Goal: Information Seeking & Learning: Learn about a topic

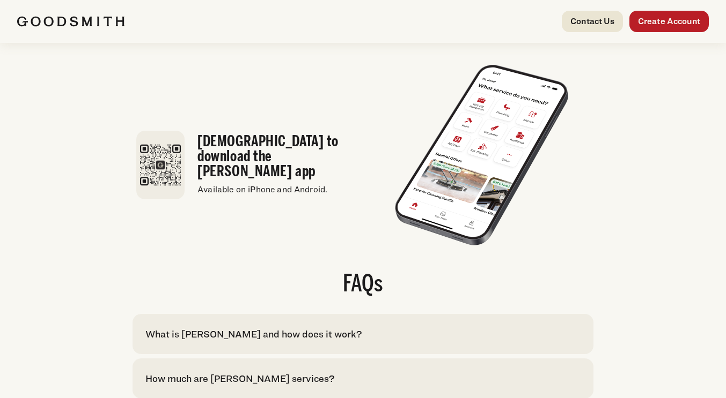
scroll to position [2112, 0]
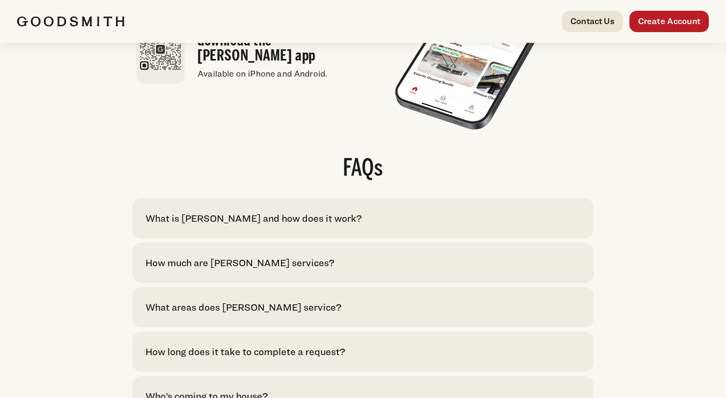
click at [277, 256] on div "How much are Goodsmith services?" at bounding box center [239, 263] width 189 height 14
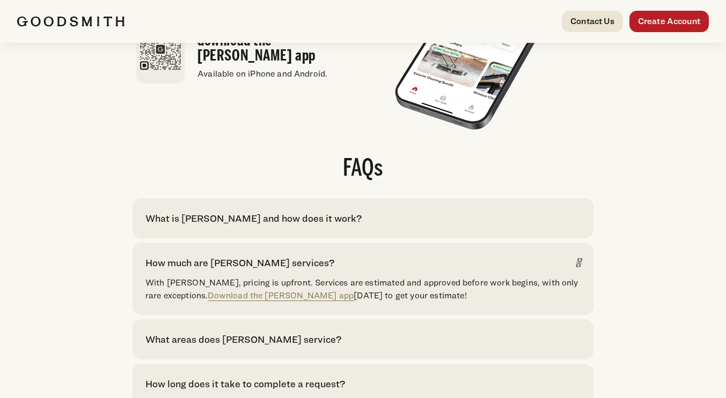
click at [296, 332] on div "What areas does Goodsmith service?" at bounding box center [243, 339] width 196 height 14
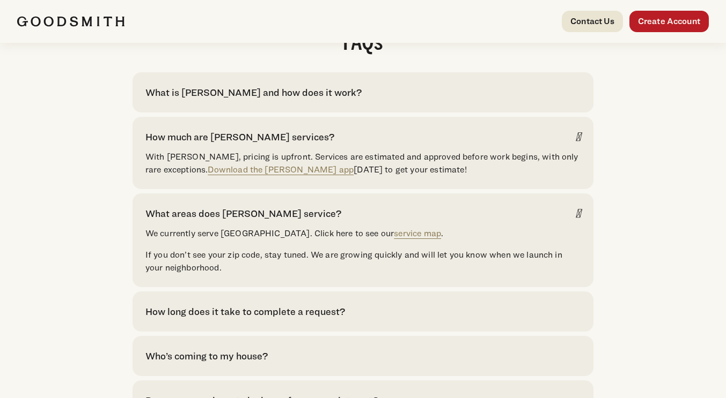
scroll to position [2315, 0]
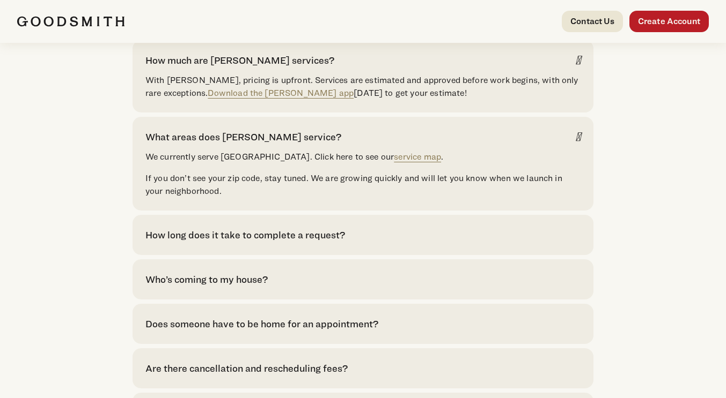
click at [247, 272] on div "Who’s coming to my house?" at bounding box center [206, 279] width 122 height 14
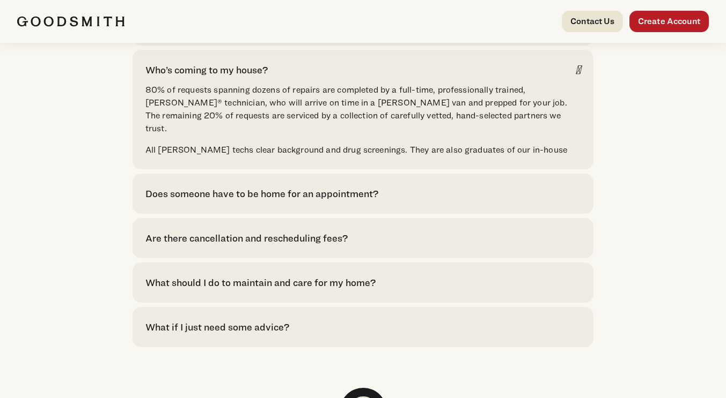
scroll to position [2529, 0]
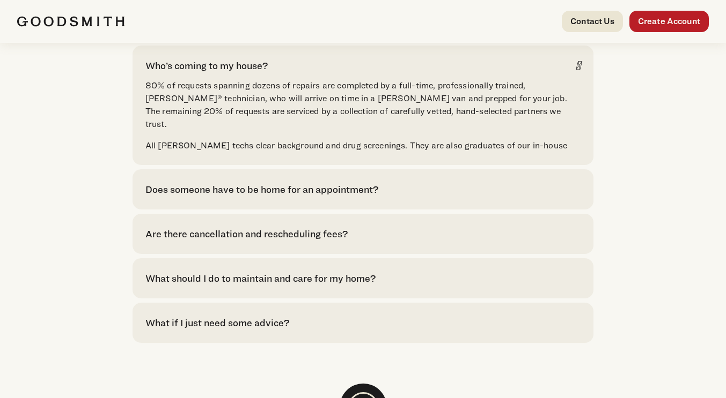
click at [355, 271] on div "What should I do to maintain and care for my home?" at bounding box center [260, 278] width 230 height 14
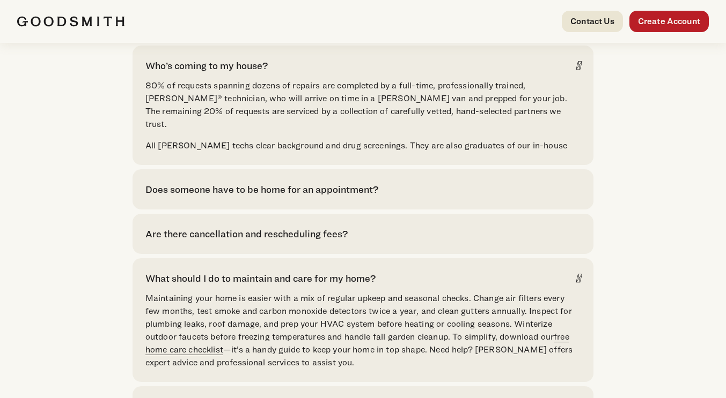
click at [205, 332] on link "free home care checklist" at bounding box center [357, 343] width 424 height 23
